Goal: Task Accomplishment & Management: Manage account settings

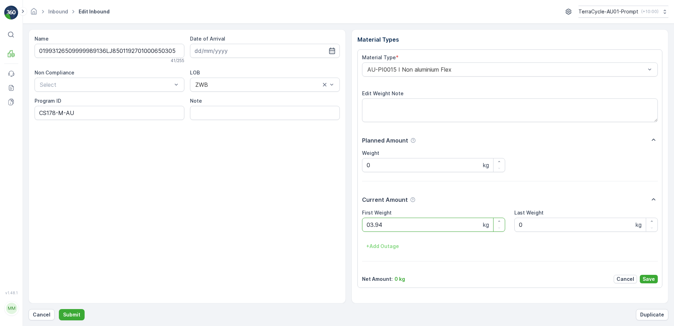
click at [59, 309] on button "Submit" at bounding box center [72, 314] width 26 height 11
